Goal: Book appointment/travel/reservation

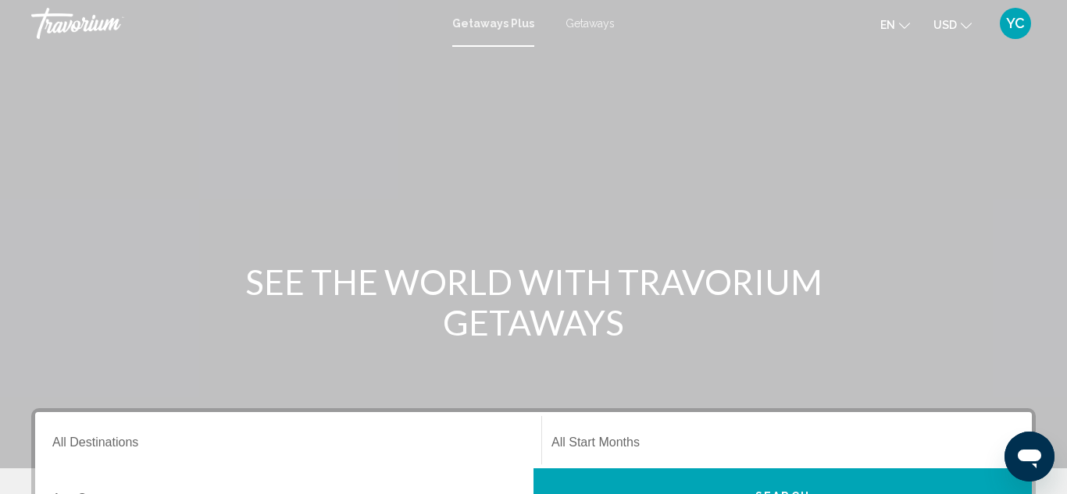
click at [910, 29] on ul "en English Español Français Italiano Português русский USD USD ($) MXN (Mex$) C…" at bounding box center [937, 23] width 115 height 25
click at [908, 29] on button "en English Español Français Italiano Português русский" at bounding box center [895, 24] width 30 height 23
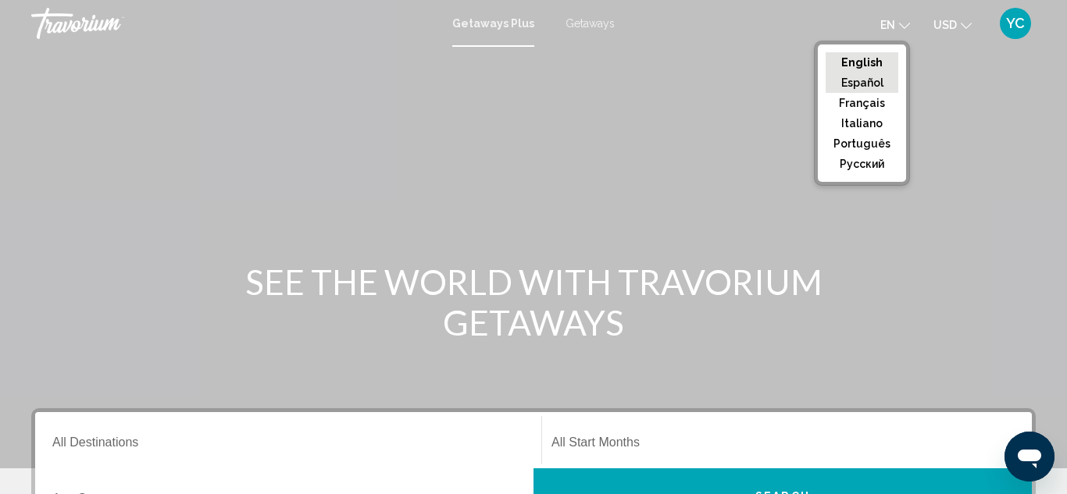
click at [857, 84] on button "Español" at bounding box center [862, 83] width 73 height 20
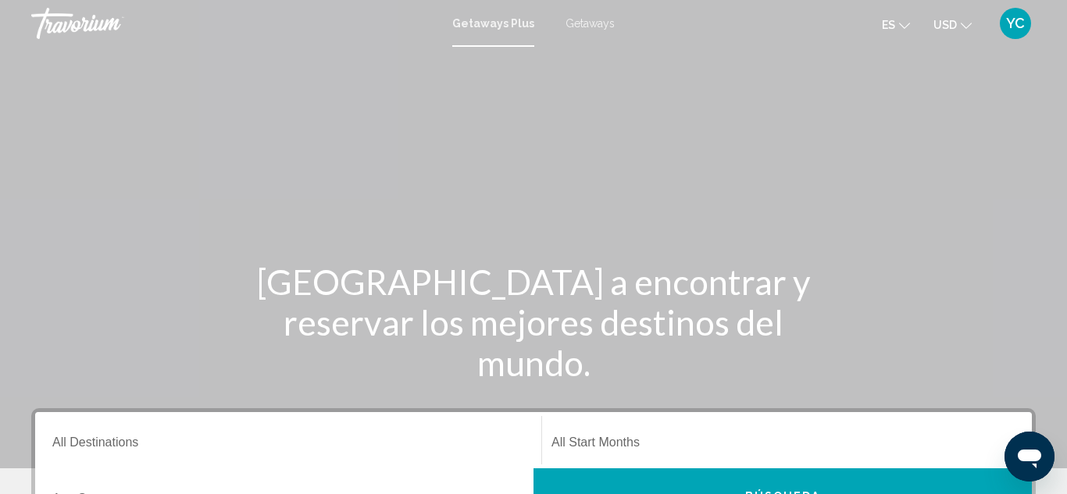
click at [85, 447] on input "Destination All Destinations" at bounding box center [288, 446] width 472 height 14
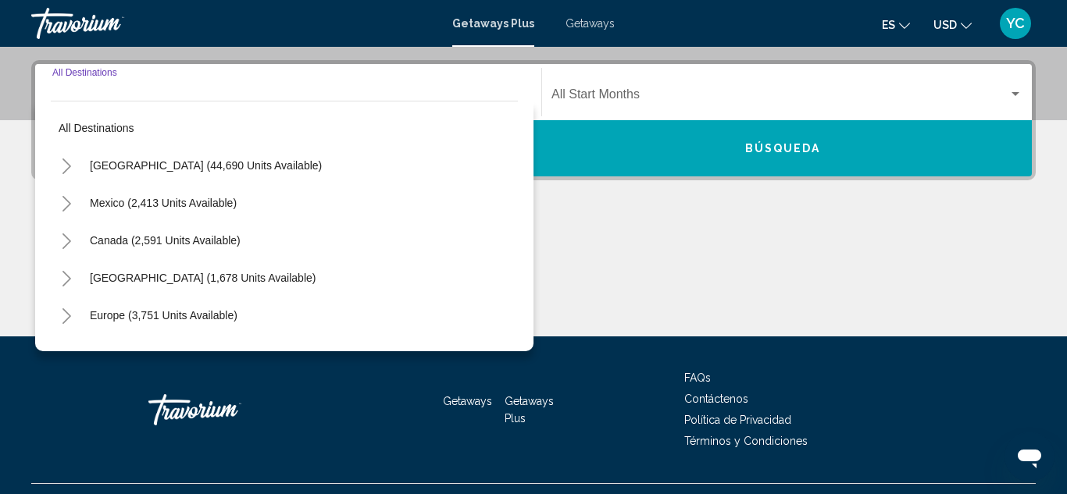
scroll to position [358, 0]
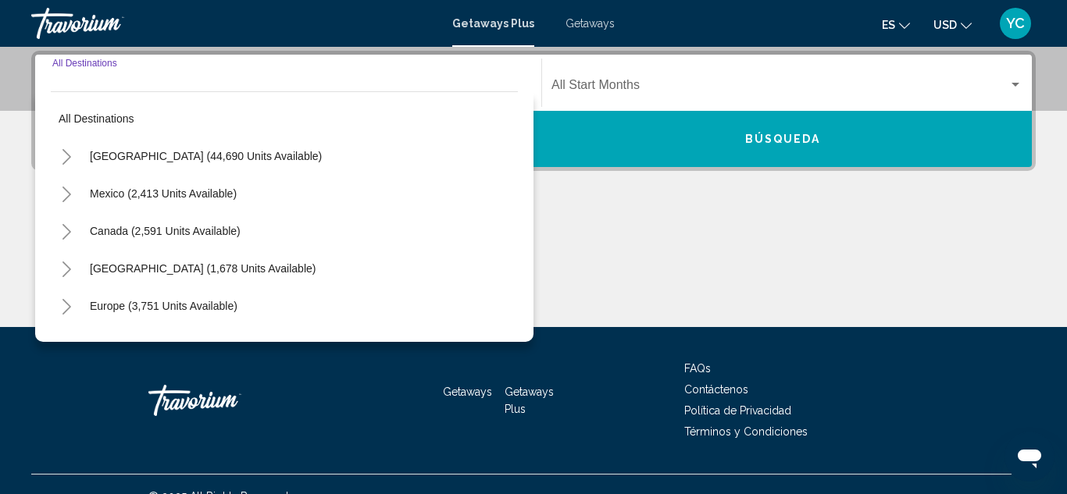
click at [66, 84] on input "Destination All Destinations" at bounding box center [288, 88] width 472 height 14
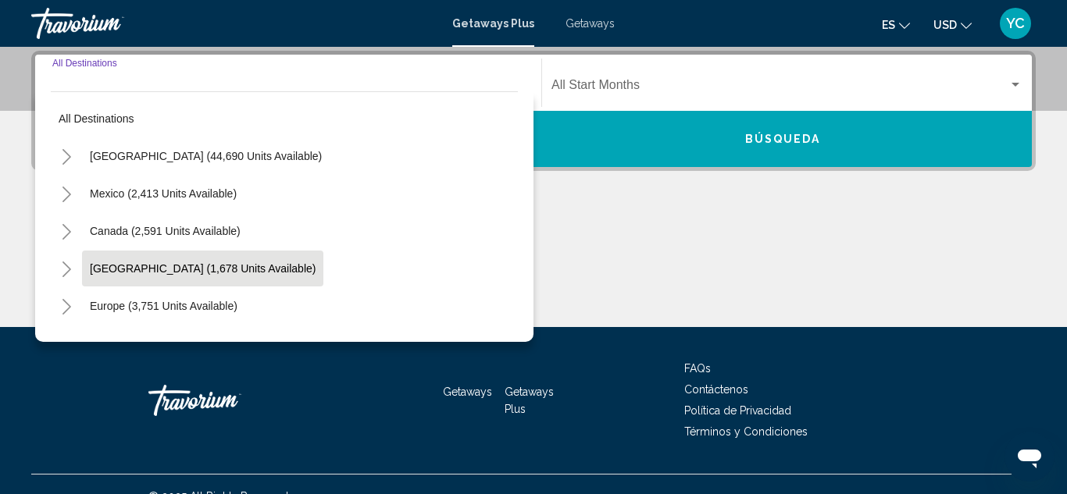
click at [137, 279] on button "[GEOGRAPHIC_DATA] (1,678 units available)" at bounding box center [202, 269] width 241 height 36
type input "**********"
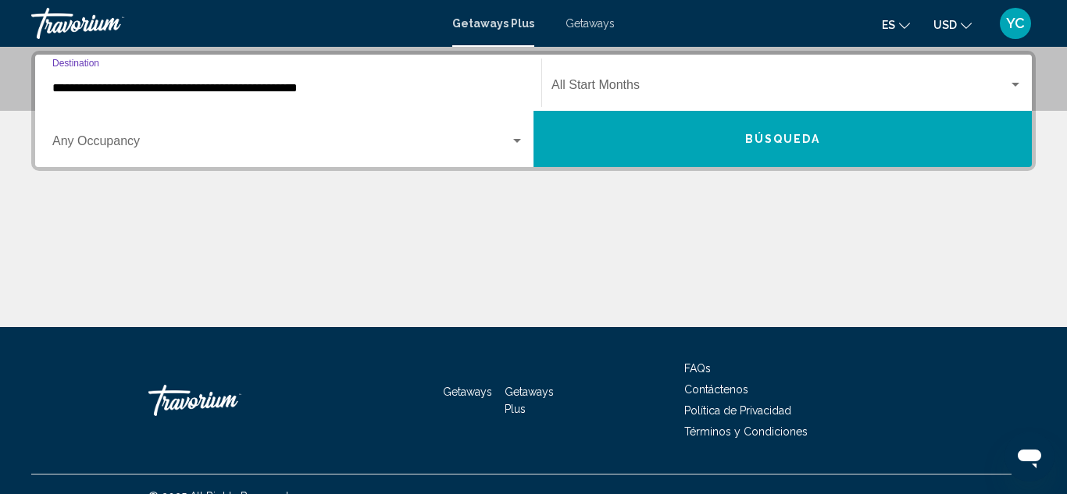
click at [1021, 86] on div "Search widget" at bounding box center [1015, 85] width 14 height 12
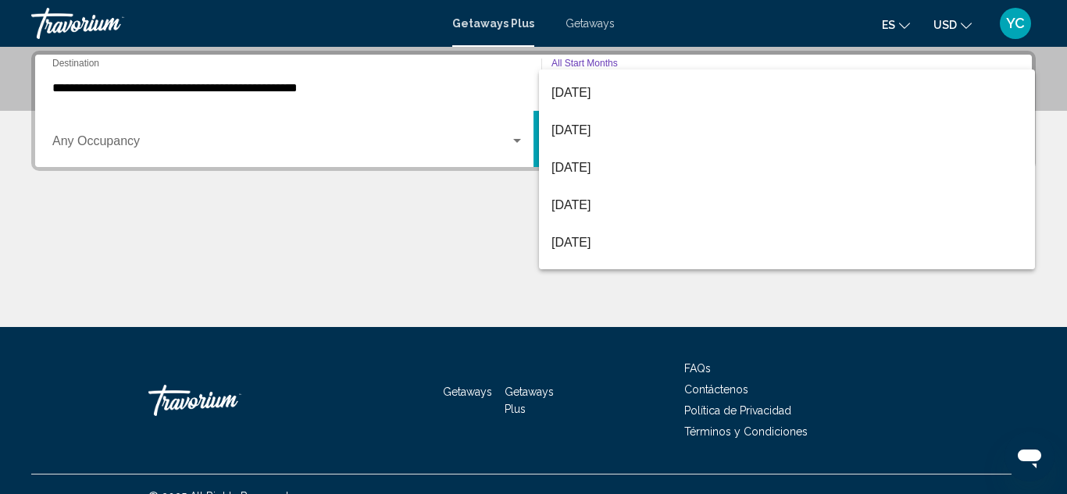
scroll to position [77, 0]
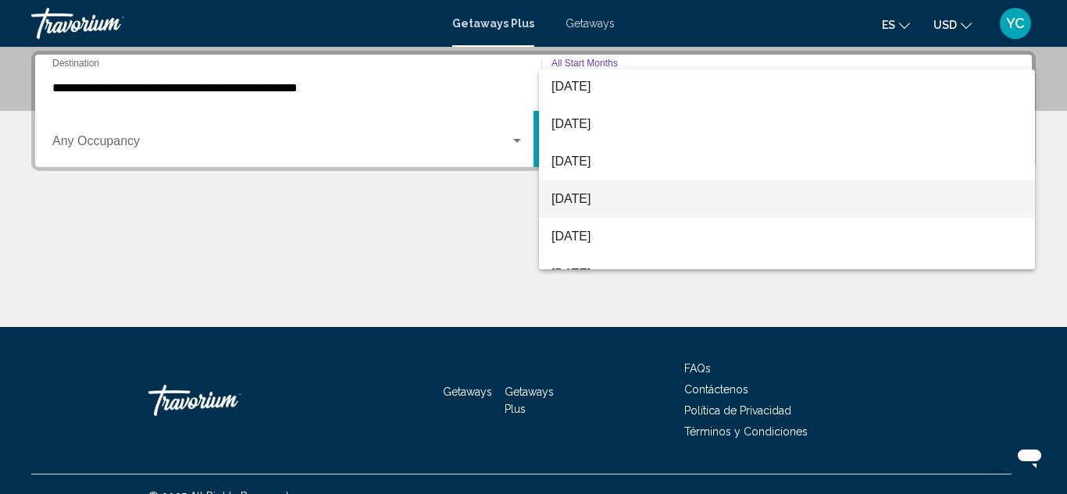
click at [564, 204] on span "[DATE]" at bounding box center [786, 198] width 471 height 37
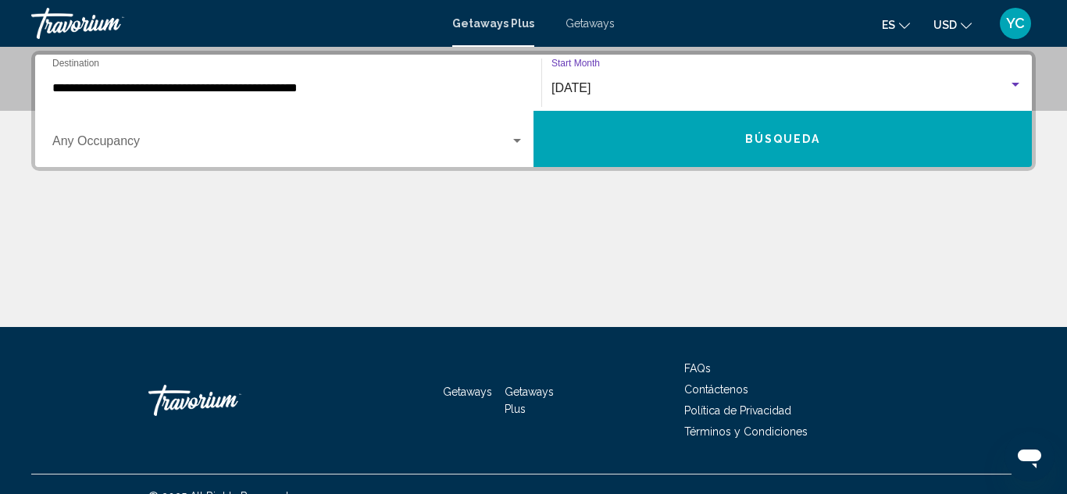
click at [608, 135] on button "Búsqueda" at bounding box center [782, 139] width 498 height 56
